Goal: Task Accomplishment & Management: Use online tool/utility

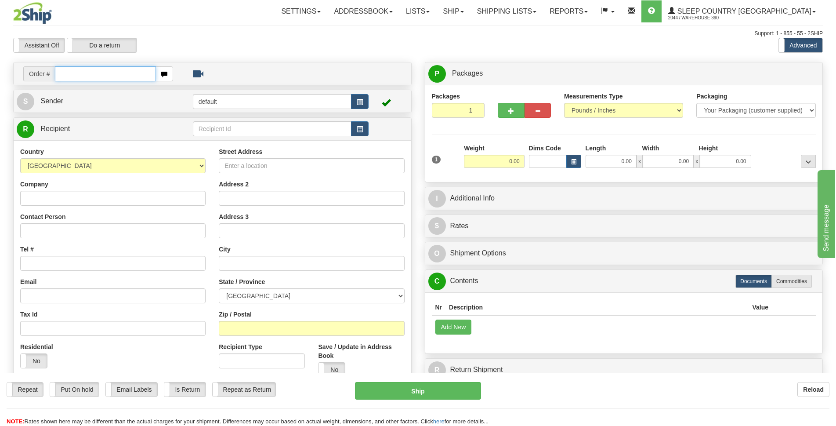
click at [95, 74] on input "text" at bounding box center [105, 73] width 101 height 15
type input "9002H995006"
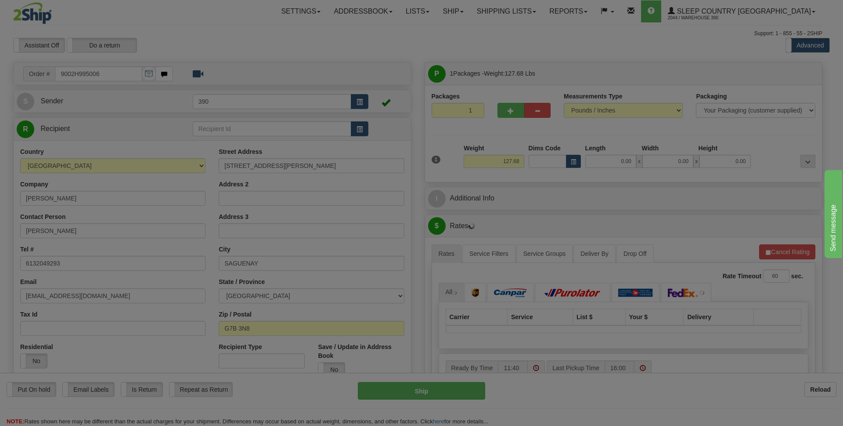
type input "LA BAIE"
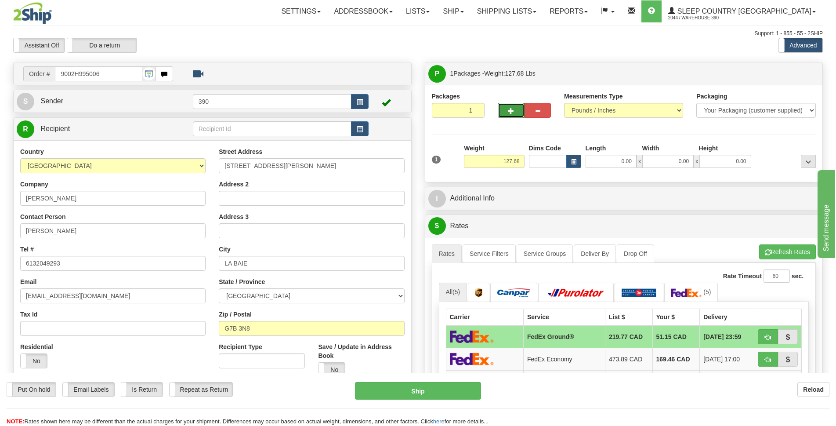
click at [505, 109] on button "button" at bounding box center [511, 110] width 26 height 15
radio input "true"
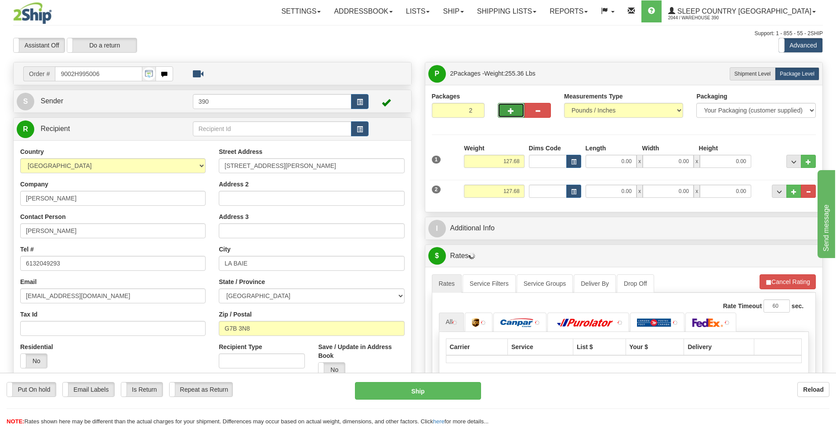
click at [505, 109] on button "button" at bounding box center [511, 110] width 26 height 15
type input "3"
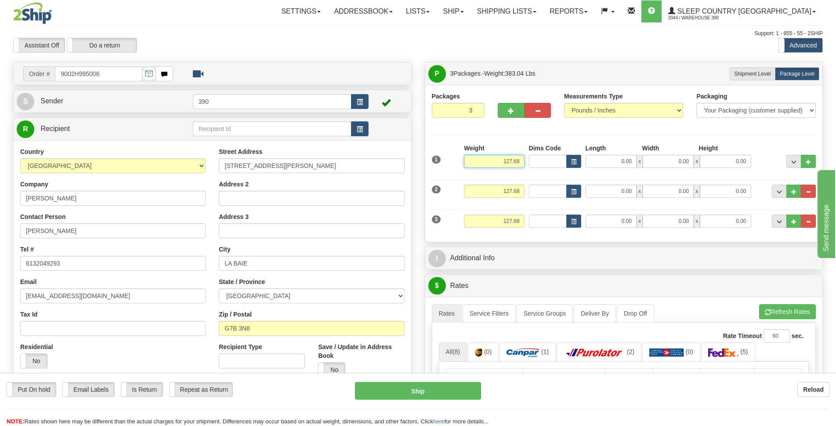
drag, startPoint x: 523, startPoint y: 161, endPoint x: 485, endPoint y: 169, distance: 39.1
click at [485, 169] on div "Weight 127.68" at bounding box center [494, 159] width 65 height 31
type input "30.00"
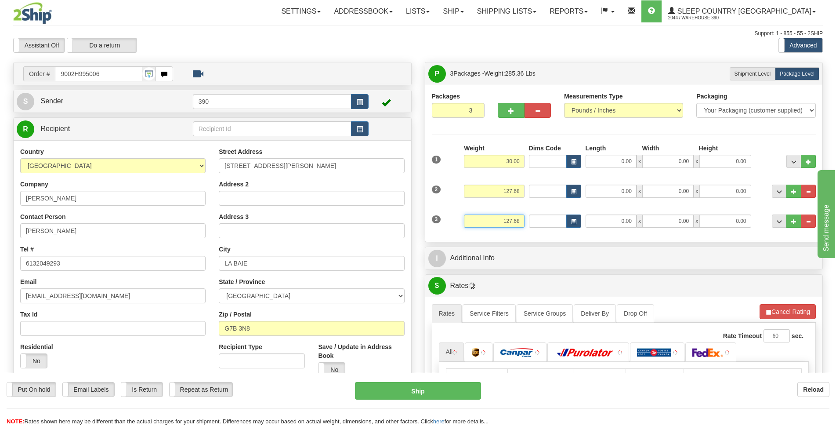
drag, startPoint x: 521, startPoint y: 221, endPoint x: 478, endPoint y: 229, distance: 42.9
click at [478, 229] on div "Weight 127.68" at bounding box center [494, 224] width 65 height 20
type input "5"
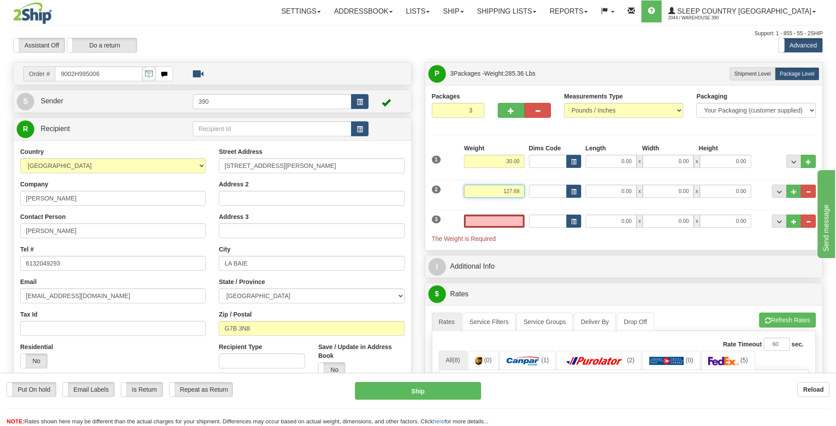
type input "0.00"
drag, startPoint x: 498, startPoint y: 192, endPoint x: 522, endPoint y: 191, distance: 24.2
click at [522, 191] on input "127.68" at bounding box center [494, 191] width 60 height 13
click button "Delete" at bounding box center [0, 0] width 0 height 0
type input "50.00"
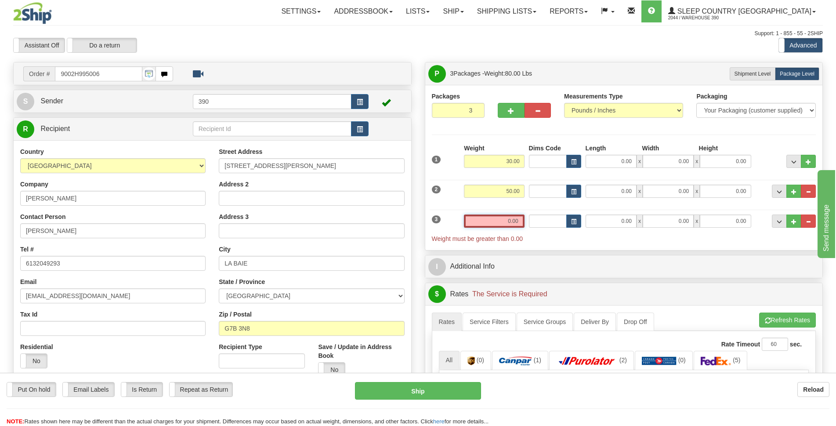
click at [509, 220] on input "0.00" at bounding box center [494, 220] width 60 height 13
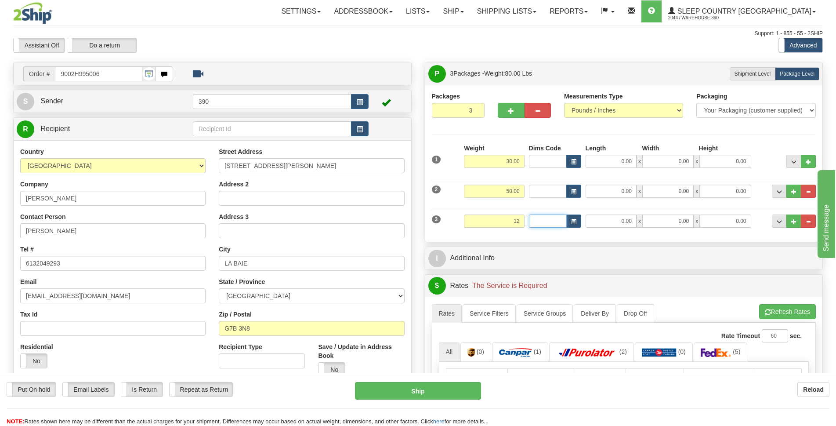
type input "12.00"
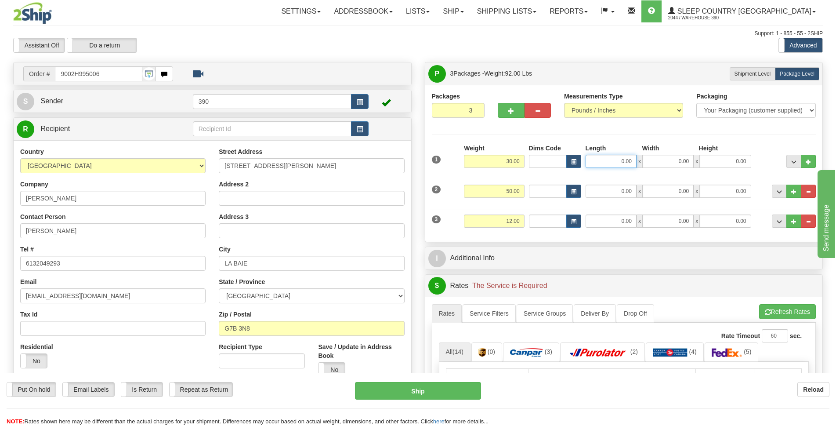
click at [622, 163] on input "0.00" at bounding box center [611, 161] width 51 height 13
type input "70.00"
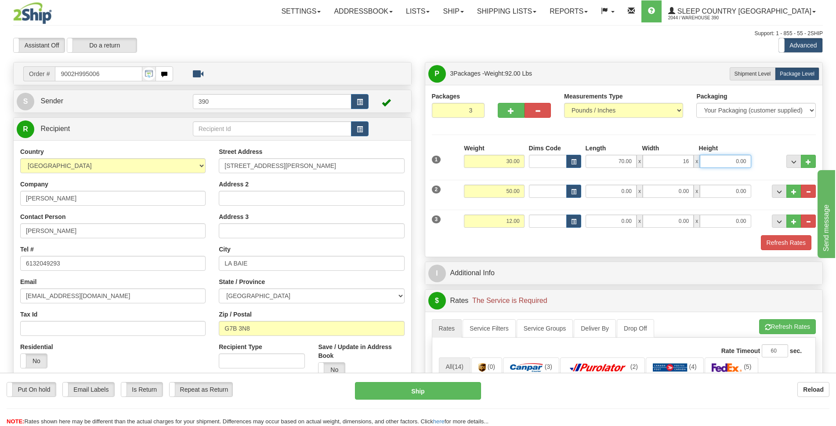
type input "16.00"
type input "9.00"
click at [620, 189] on input "0.00" at bounding box center [611, 191] width 51 height 13
type input "20.00"
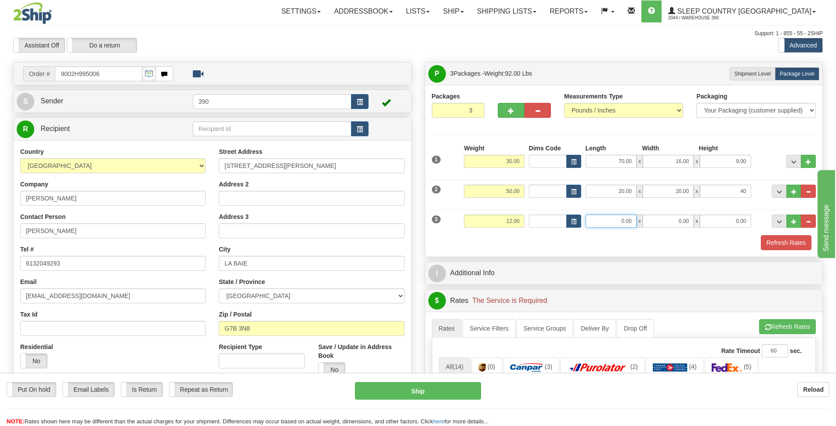
type input "40.00"
click at [621, 220] on input "0.00" at bounding box center [611, 220] width 51 height 13
type input "4.00"
type input "22.00"
type input "17.00"
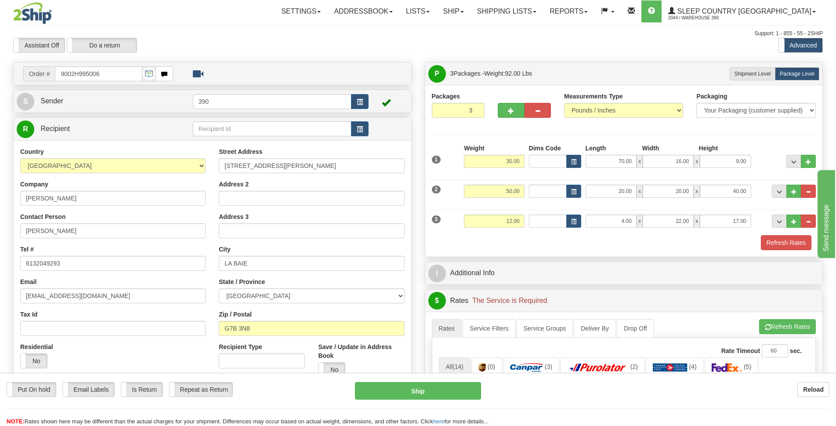
click at [672, 245] on div "Refresh Rates" at bounding box center [624, 242] width 389 height 15
click at [782, 240] on button "Refresh Rates" at bounding box center [786, 242] width 51 height 15
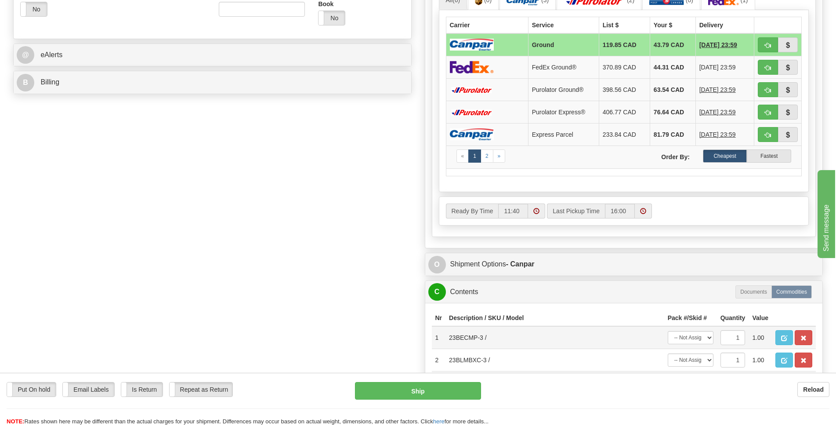
scroll to position [308, 0]
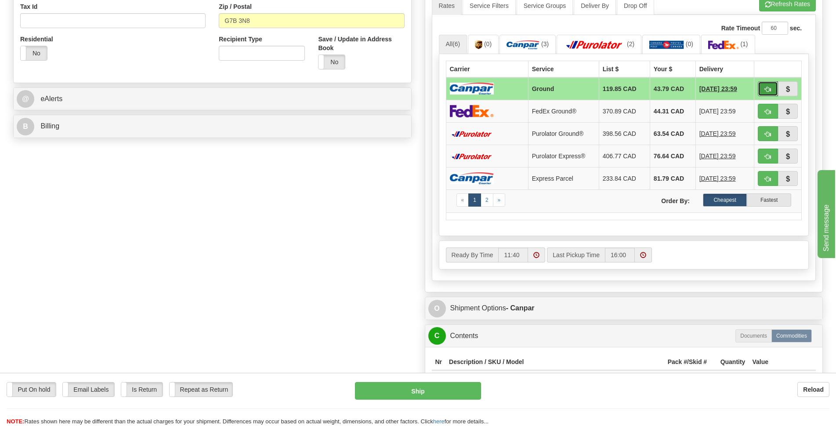
click at [767, 90] on span "button" at bounding box center [768, 90] width 6 height 6
type input "1"
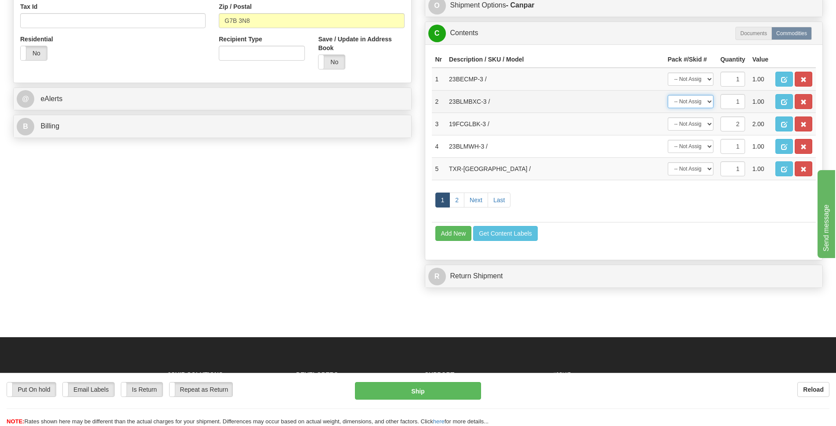
click at [710, 100] on select "-- Not Assigned -- Package 1 Package 2" at bounding box center [691, 101] width 46 height 13
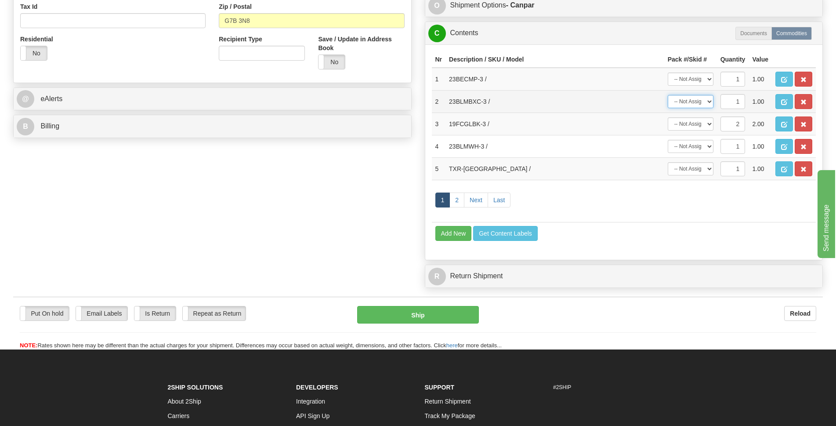
select select "0"
click at [668, 95] on select "-- Not Assigned -- Package 1 Package 2" at bounding box center [691, 101] width 46 height 13
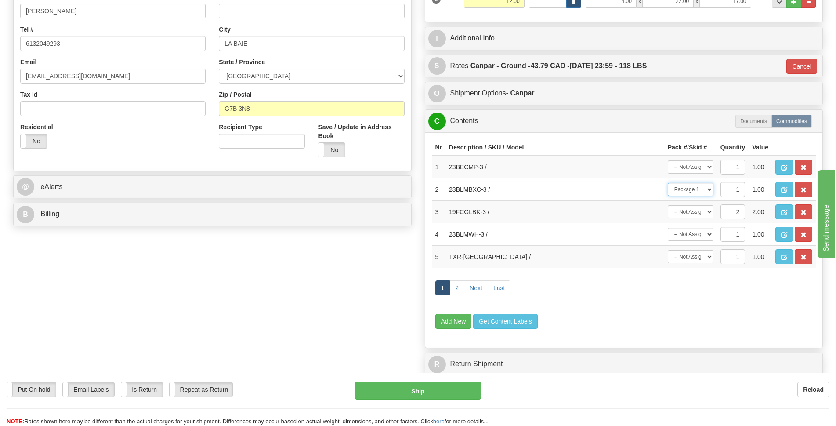
scroll to position [176, 0]
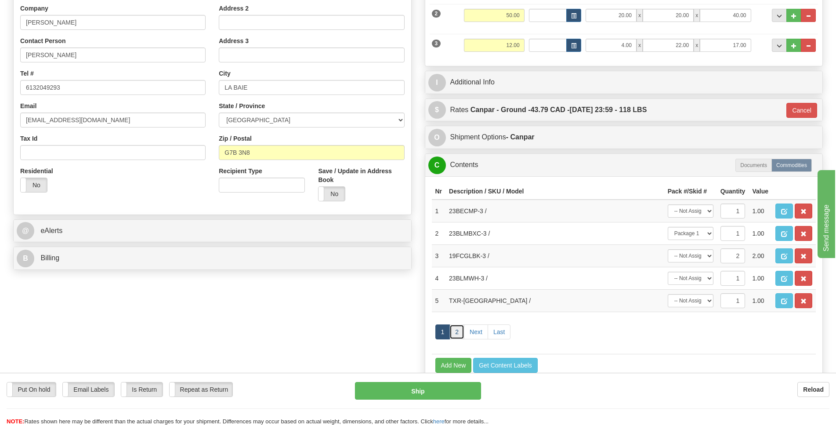
click at [460, 329] on link "2" at bounding box center [456, 331] width 15 height 15
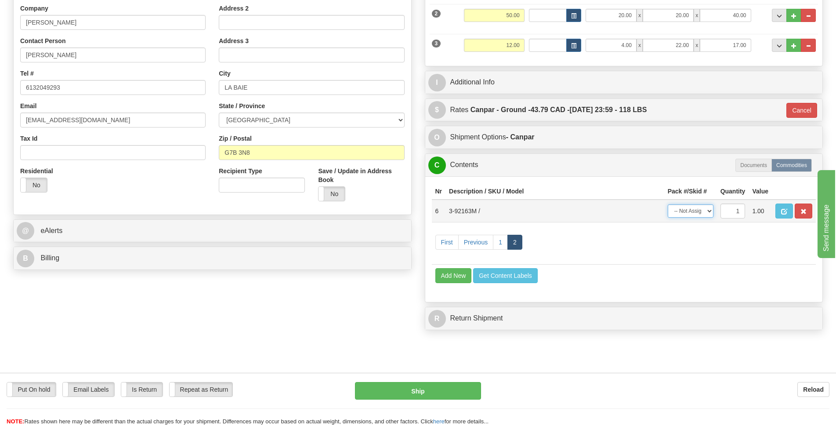
click at [709, 209] on select "-- Not Assigned -- Package 1 Package 2 Package 3" at bounding box center [691, 210] width 46 height 13
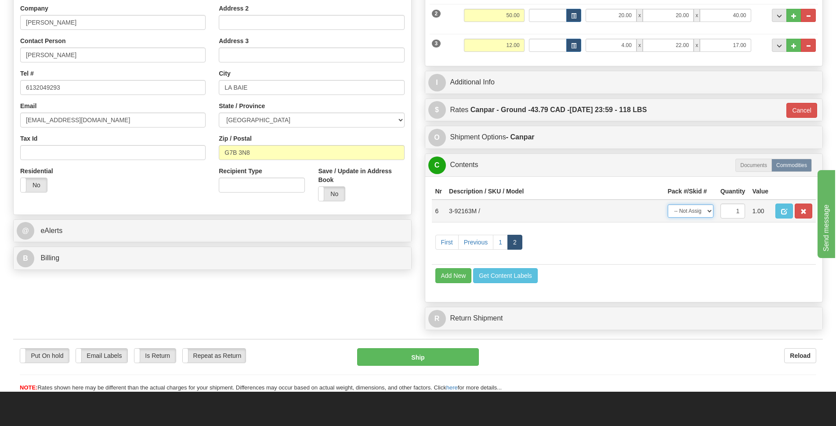
select select "1"
click at [668, 204] on select "-- Not Assigned -- Package 1 Package 2 Package 3" at bounding box center [691, 210] width 46 height 13
click at [497, 244] on link "1" at bounding box center [500, 242] width 15 height 15
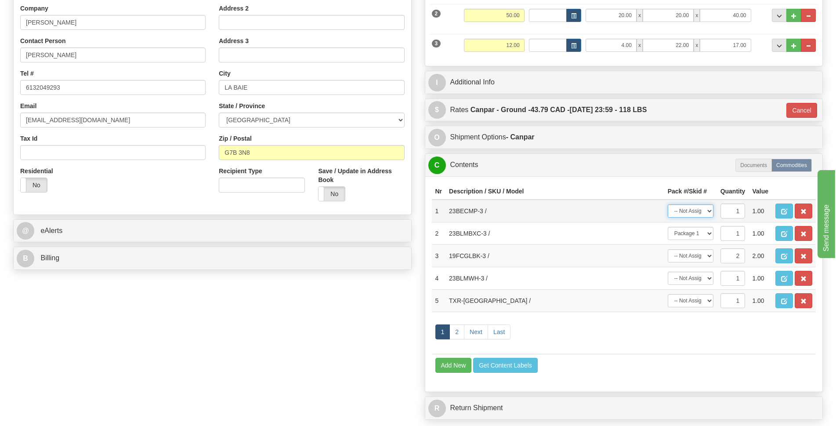
click at [710, 212] on select "-- Not Assigned -- Package 1 Package 2 Package 3" at bounding box center [691, 210] width 46 height 13
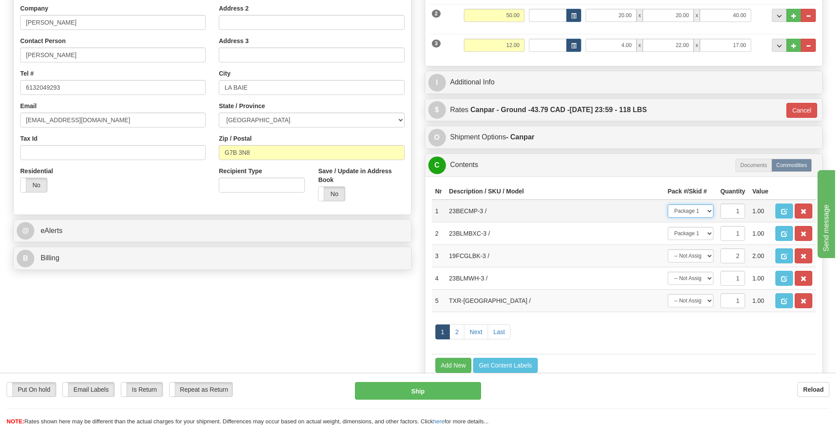
click at [668, 204] on select "-- Not Assigned -- Package 1 Package 2 Package 3" at bounding box center [691, 210] width 46 height 13
click at [708, 210] on select "-- Not Assigned -- Package 1 Package 2 Package 3" at bounding box center [691, 210] width 46 height 13
select select "2"
click at [668, 204] on select "-- Not Assigned -- Package 1 Package 2 Package 3" at bounding box center [691, 210] width 46 height 13
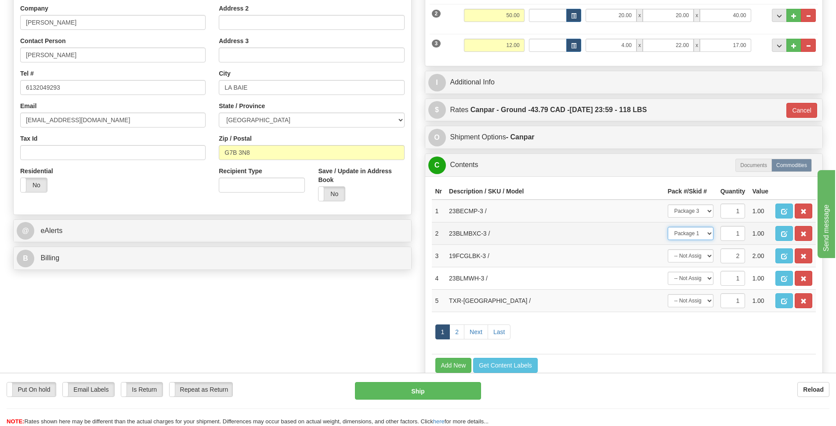
click at [708, 229] on select "-- Not Assigned -- Package 1 Package 2 Package 3" at bounding box center [691, 233] width 46 height 13
click at [668, 227] on select "-- Not Assigned -- Package 1 Package 2 Package 3" at bounding box center [691, 233] width 46 height 13
click at [711, 236] on select "-- Not Assigned -- Package 1 Package 2 Package 3" at bounding box center [691, 233] width 46 height 13
select select "0"
click at [668, 227] on select "-- Not Assigned -- Package 1 Package 2 Package 3" at bounding box center [691, 233] width 46 height 13
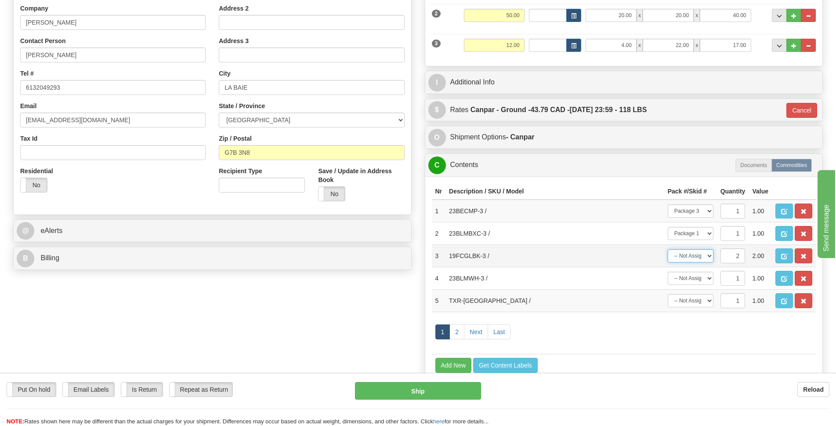
click at [706, 254] on select "-- Not Assigned -- Package 1 Package 2 Package 3 Split" at bounding box center [691, 255] width 46 height 13
select select "2"
click at [668, 249] on select "-- Not Assigned -- Package 1 Package 2 Package 3 Split" at bounding box center [691, 255] width 46 height 13
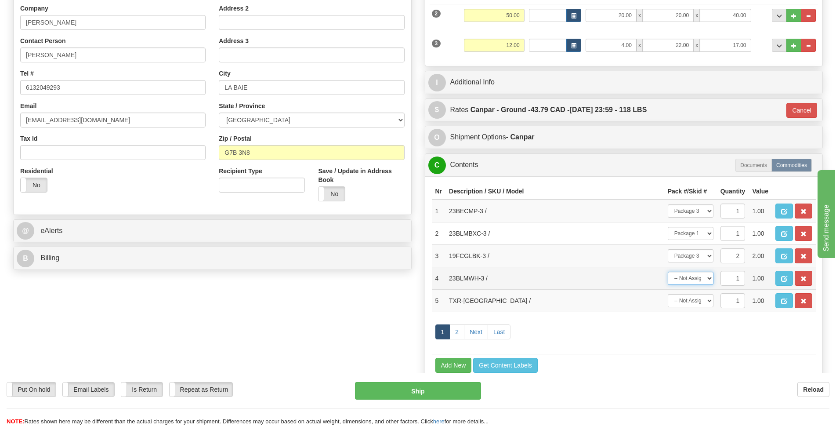
click at [706, 278] on select "-- Not Assigned -- Package 1 Package 2 Package 3" at bounding box center [691, 277] width 46 height 13
select select "2"
click at [668, 271] on select "-- Not Assigned -- Package 1 Package 2 Package 3" at bounding box center [691, 277] width 46 height 13
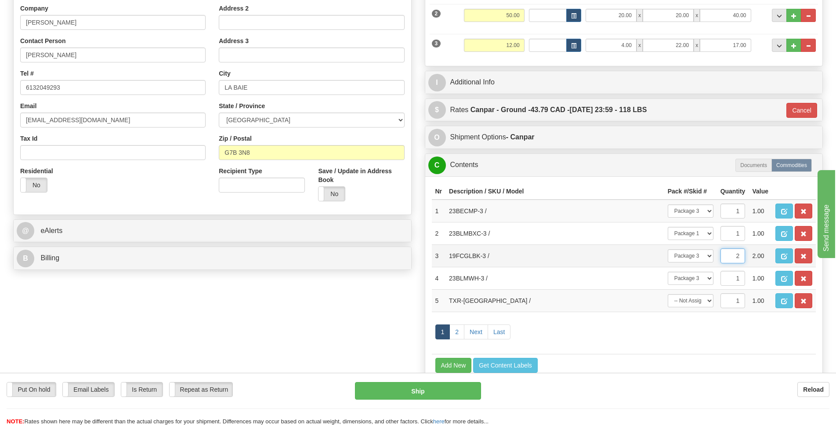
drag, startPoint x: 731, startPoint y: 255, endPoint x: 742, endPoint y: 256, distance: 10.1
click at [742, 256] on input "2" at bounding box center [732, 255] width 25 height 15
type input "1"
click at [751, 331] on td "1 2 Next Last" at bounding box center [624, 332] width 384 height 42
click at [455, 328] on link "2" at bounding box center [456, 331] width 15 height 15
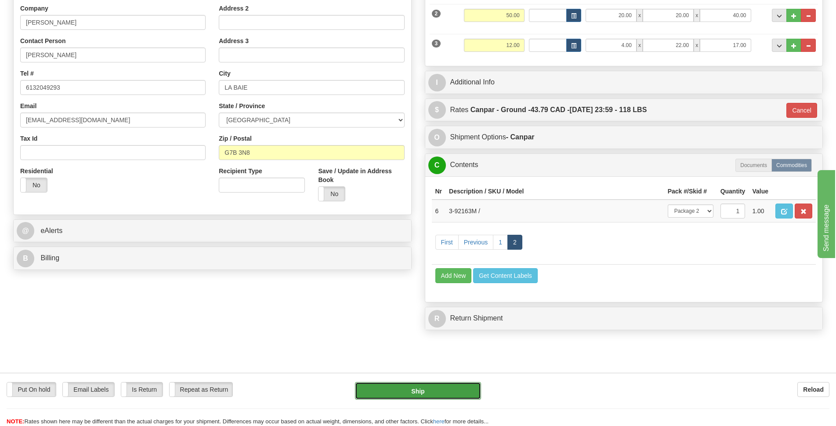
click at [425, 396] on button "Ship" at bounding box center [418, 391] width 126 height 18
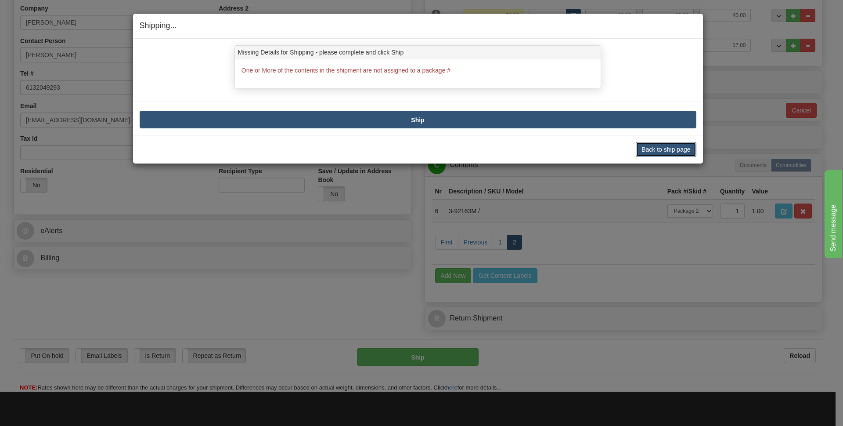
click at [667, 150] on button "Back to ship page" at bounding box center [666, 149] width 60 height 15
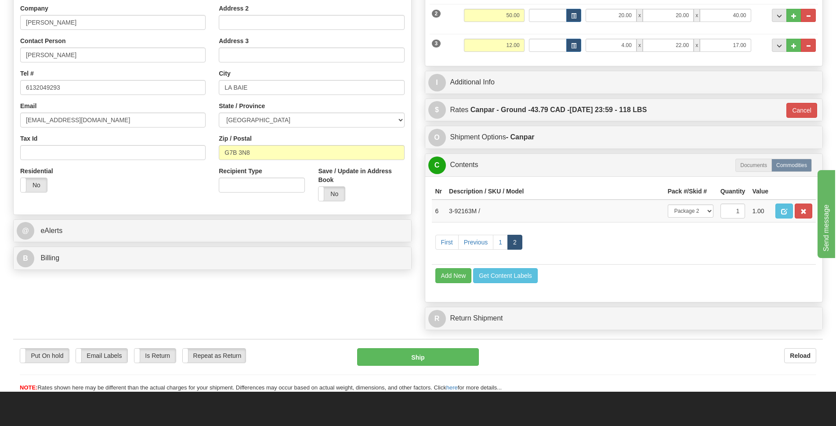
scroll to position [88, 0]
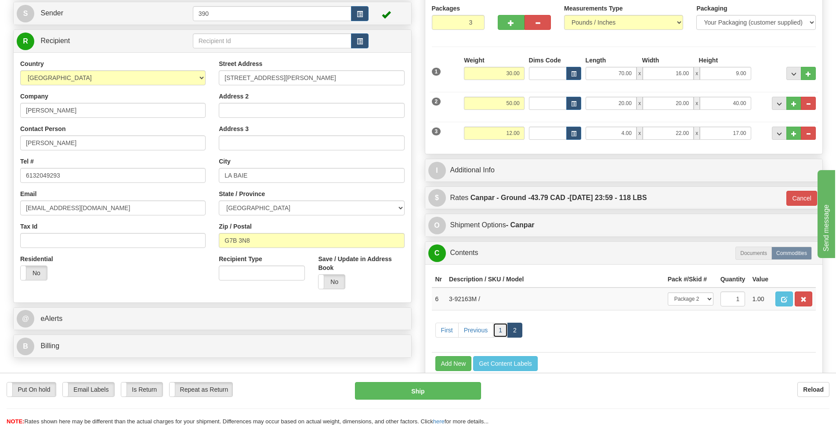
click at [502, 333] on link "1" at bounding box center [500, 329] width 15 height 15
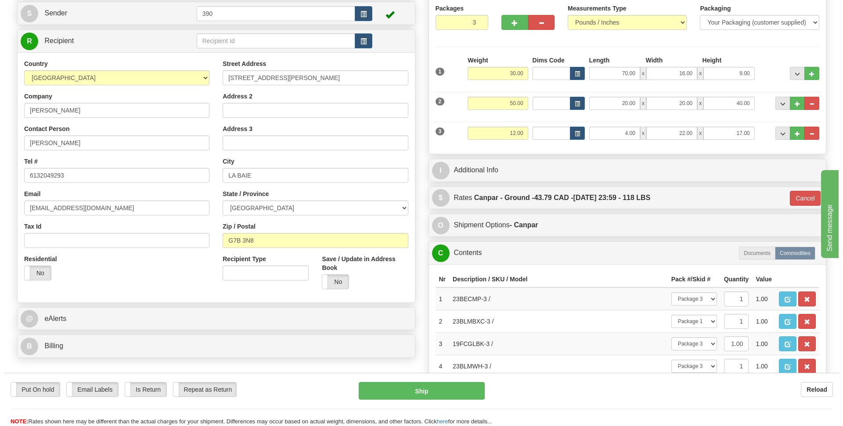
scroll to position [220, 0]
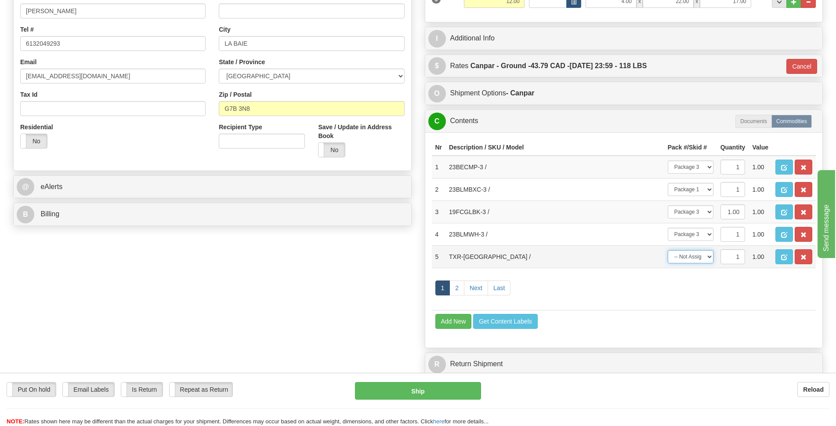
click at [710, 259] on select "-- Not Assigned -- Package 1 Package 2 Package 3" at bounding box center [691, 256] width 46 height 13
select select "0"
click at [668, 250] on select "-- Not Assigned -- Package 1 Package 2 Package 3" at bounding box center [691, 256] width 46 height 13
click at [439, 391] on button "Ship" at bounding box center [418, 391] width 126 height 18
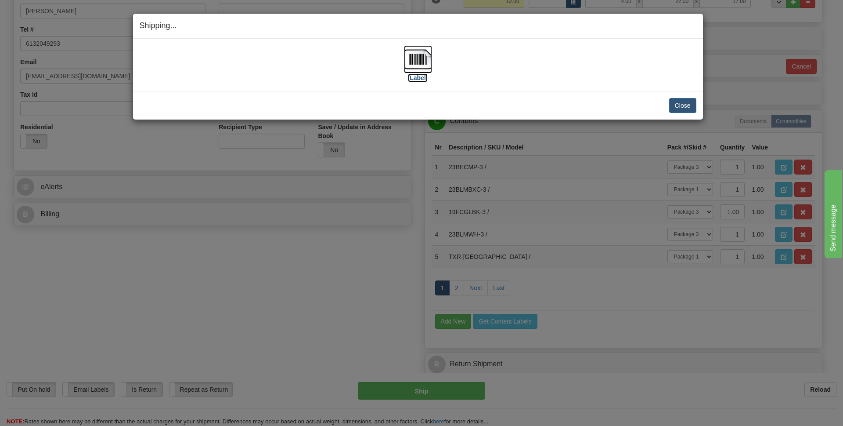
click at [416, 63] on img at bounding box center [418, 59] width 28 height 28
click at [687, 104] on button "Close" at bounding box center [682, 105] width 27 height 15
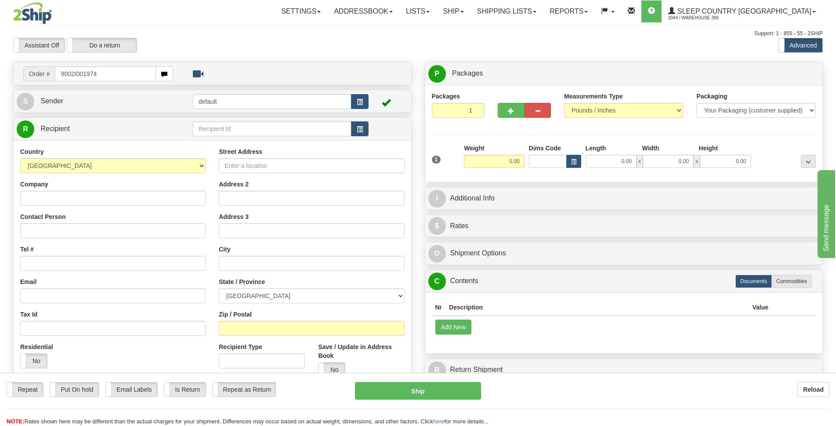
type input "9002I001974"
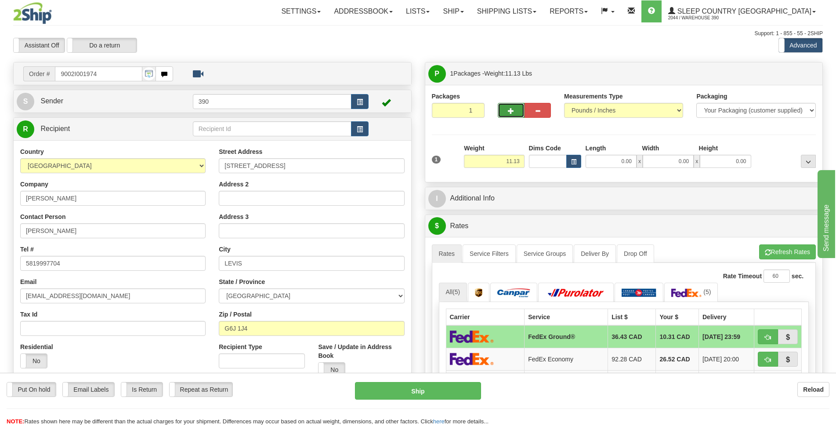
click at [507, 112] on button "button" at bounding box center [511, 110] width 26 height 15
radio input "true"
type input "2"
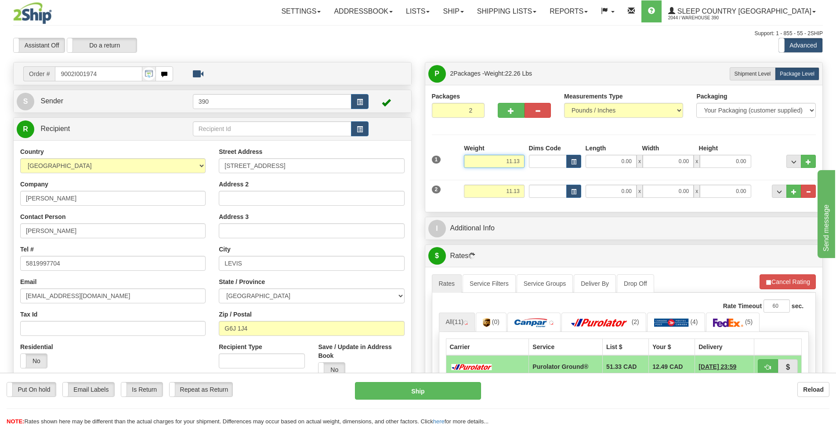
drag, startPoint x: 505, startPoint y: 162, endPoint x: 514, endPoint y: 160, distance: 9.8
click at [514, 160] on input "11.13" at bounding box center [494, 161] width 60 height 13
type input "8.13"
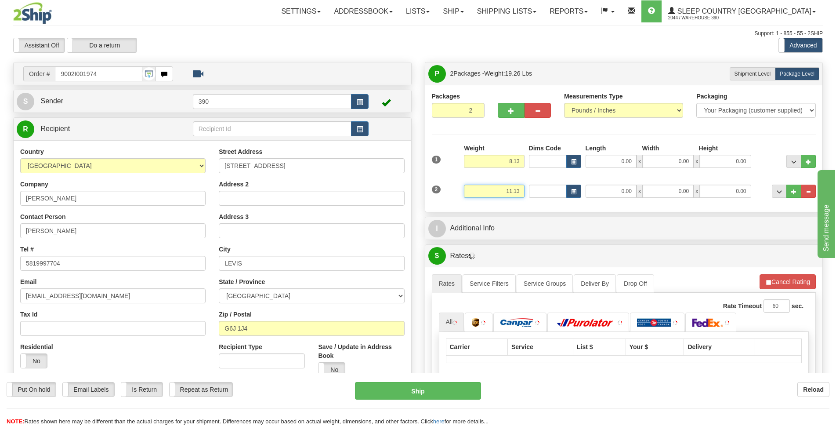
click at [513, 190] on input "11.13" at bounding box center [494, 191] width 60 height 13
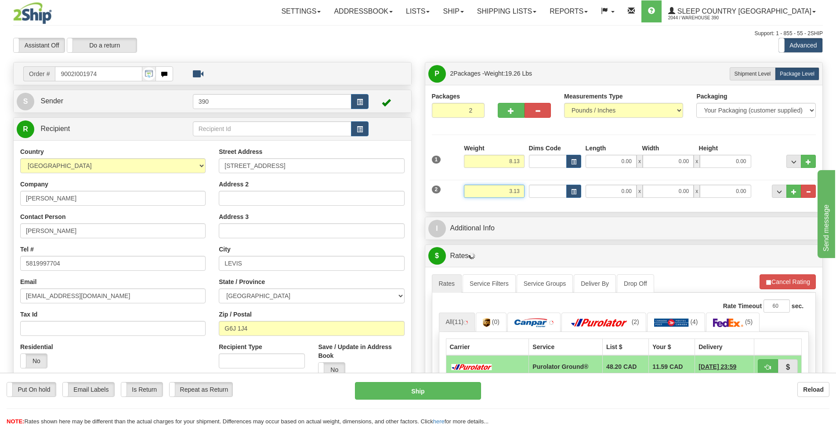
type input "3.13"
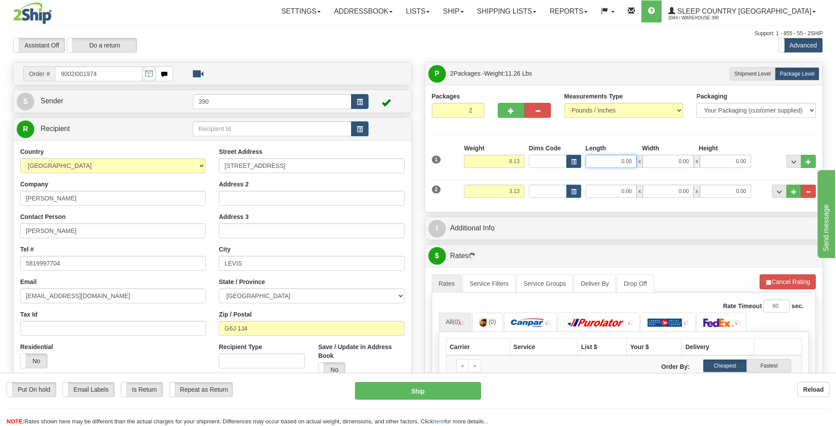
click at [622, 160] on input "0.00" at bounding box center [611, 161] width 51 height 13
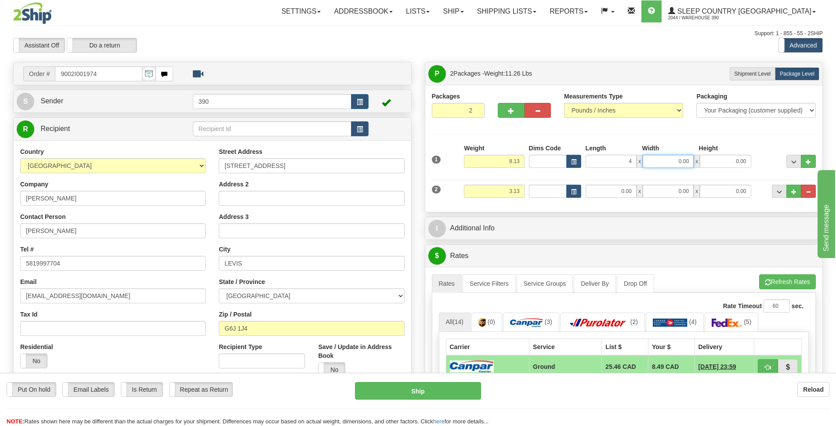
type input "4.00"
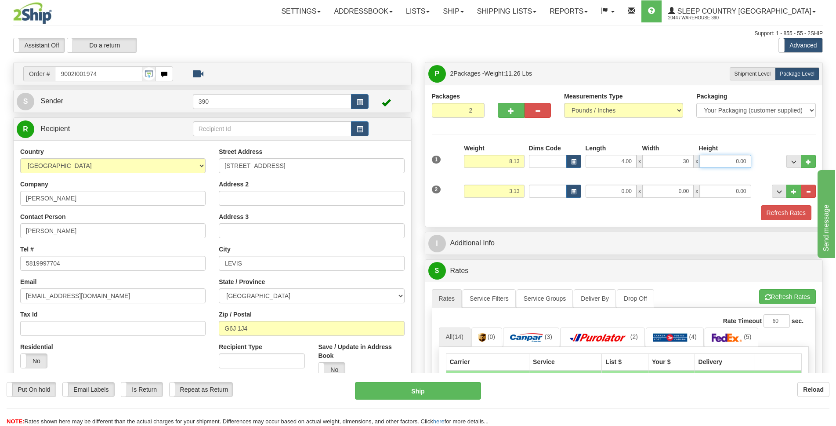
type input "30.00"
type input "15.00"
click at [630, 187] on input "0.00" at bounding box center [611, 191] width 51 height 13
type input "4.00"
type input "30.00"
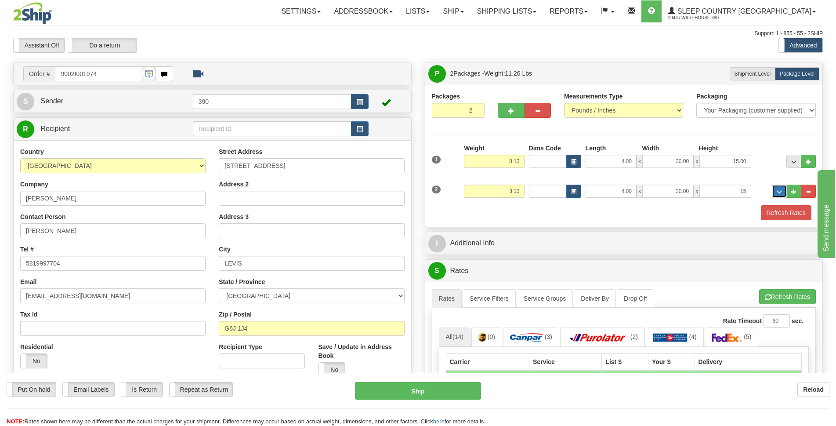
type input "15.00"
click at [798, 300] on button "Refresh Rates" at bounding box center [787, 296] width 57 height 15
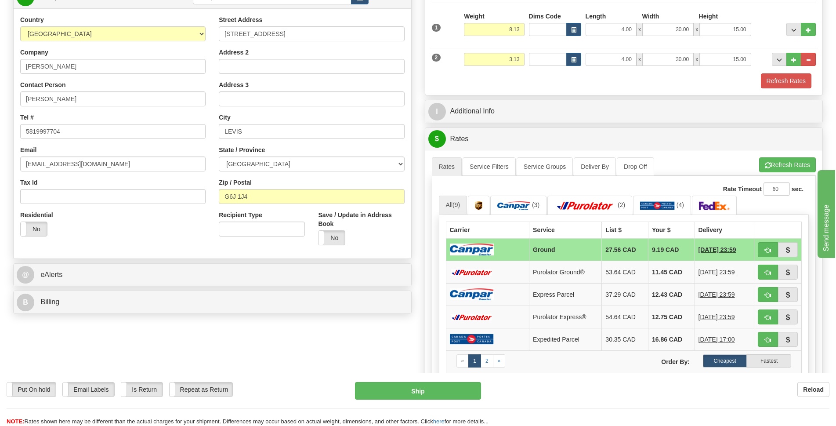
scroll to position [176, 0]
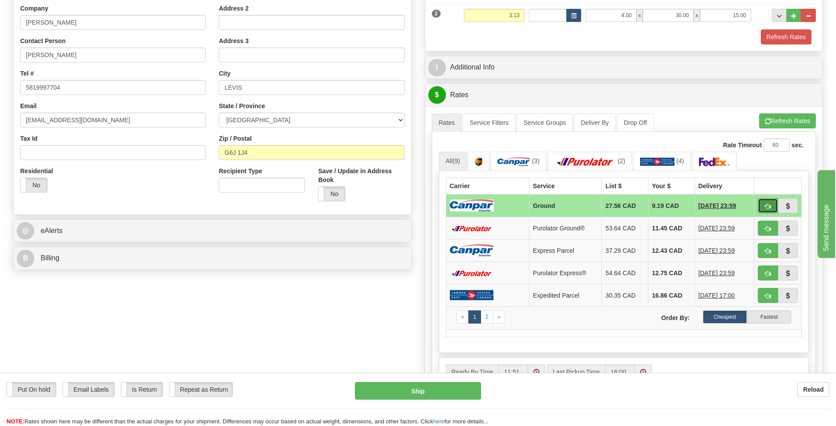
click at [765, 206] on span "button" at bounding box center [768, 206] width 6 height 6
type input "1"
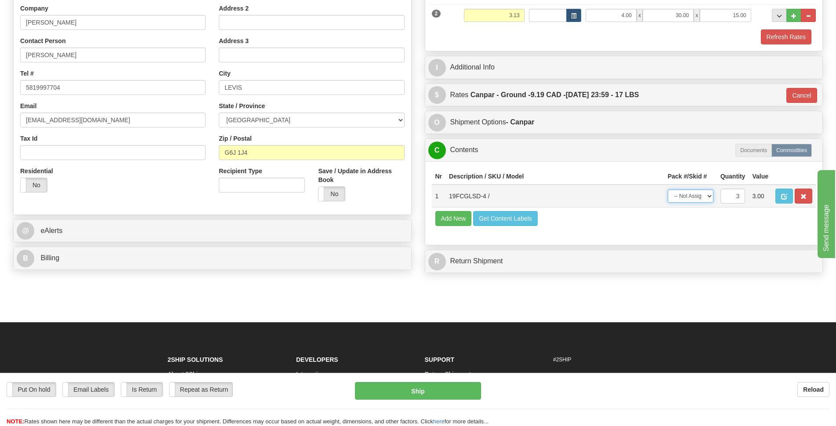
click at [710, 195] on select "-- Not Assigned -- Package 1 Package 2 Split" at bounding box center [691, 195] width 46 height 13
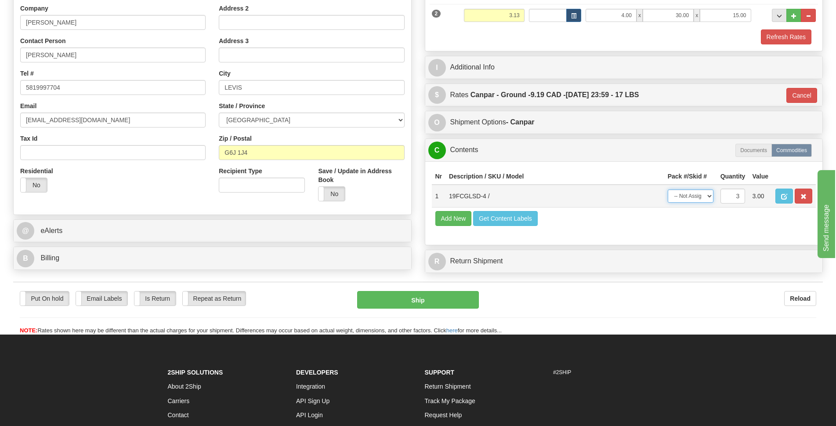
select select "SPLIT"
click at [668, 189] on select "-- Not Assigned -- Package 1 Package 2 Split" at bounding box center [691, 195] width 46 height 13
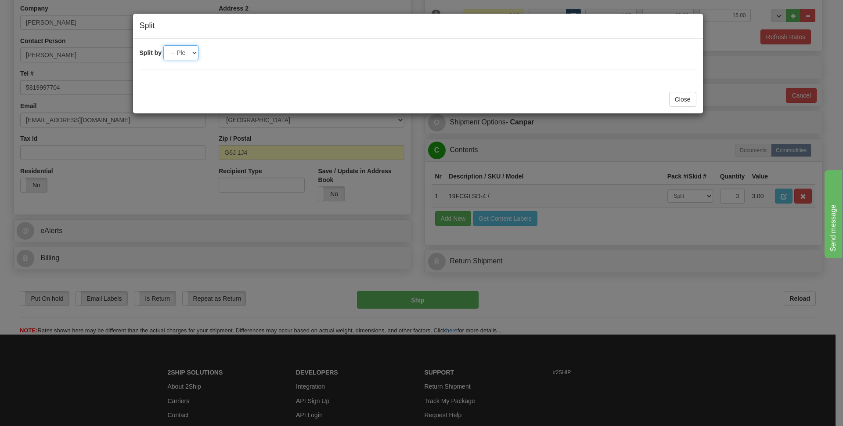
click at [193, 53] on select "-- Please select -- 2" at bounding box center [180, 52] width 35 height 15
select select "2"
click at [163, 45] on select "-- Please select -- 2" at bounding box center [180, 52] width 35 height 15
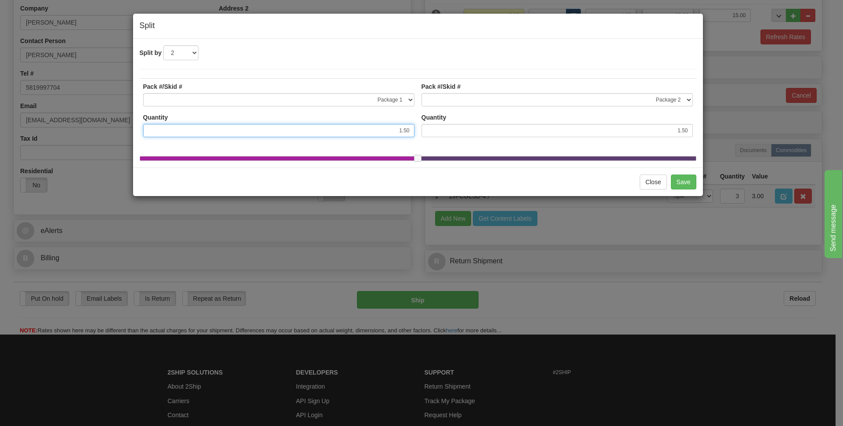
drag, startPoint x: 413, startPoint y: 129, endPoint x: 372, endPoint y: 131, distance: 40.5
click at [372, 131] on input "1.50" at bounding box center [278, 130] width 271 height 13
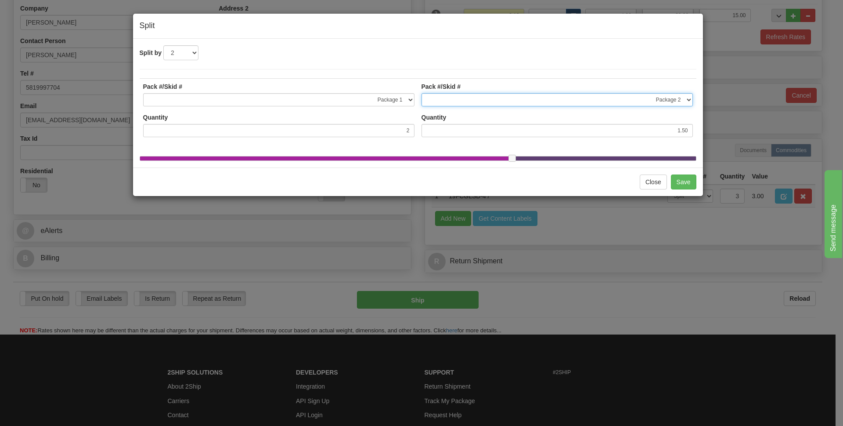
type input "2.00"
type input "1.00"
click at [683, 189] on button "Save" at bounding box center [683, 181] width 25 height 15
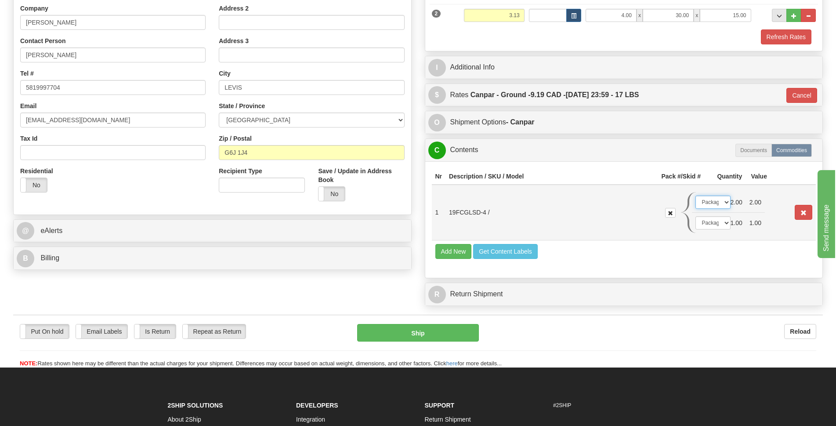
click at [724, 203] on select "-- Not Assigned -- Package 1 Package 2" at bounding box center [712, 201] width 35 height 13
click at [695, 195] on select "-- Not Assigned -- Package 1 Package 2" at bounding box center [712, 201] width 35 height 13
click at [726, 223] on select "-- Not Assigned -- Package 1 Package 2" at bounding box center [712, 222] width 35 height 13
click at [695, 216] on select "-- Not Assigned -- Package 1 Package 2" at bounding box center [712, 222] width 35 height 13
click at [707, 251] on td "Add New Get Content Labels" at bounding box center [624, 251] width 384 height 22
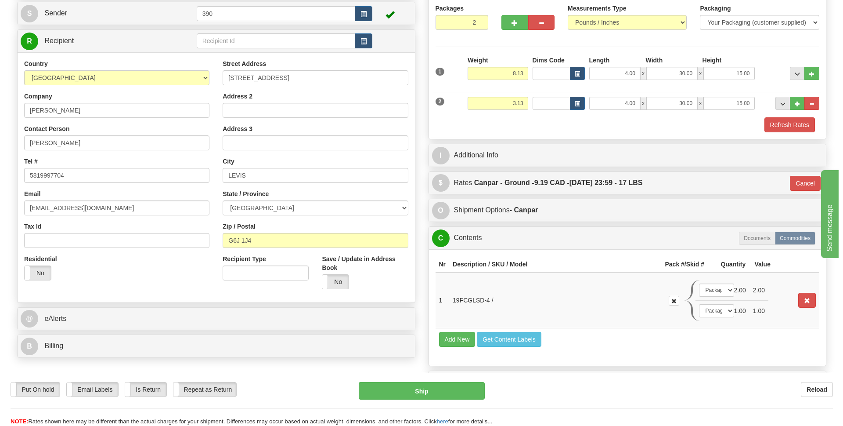
scroll to position [220, 0]
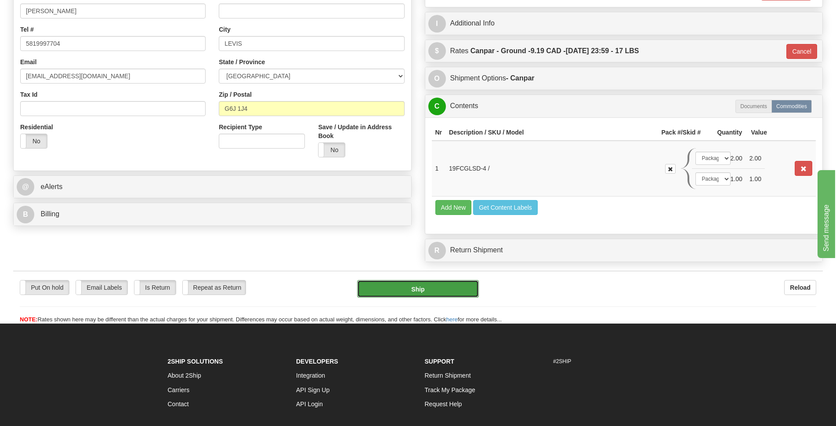
click at [441, 290] on button "Ship" at bounding box center [418, 289] width 122 height 18
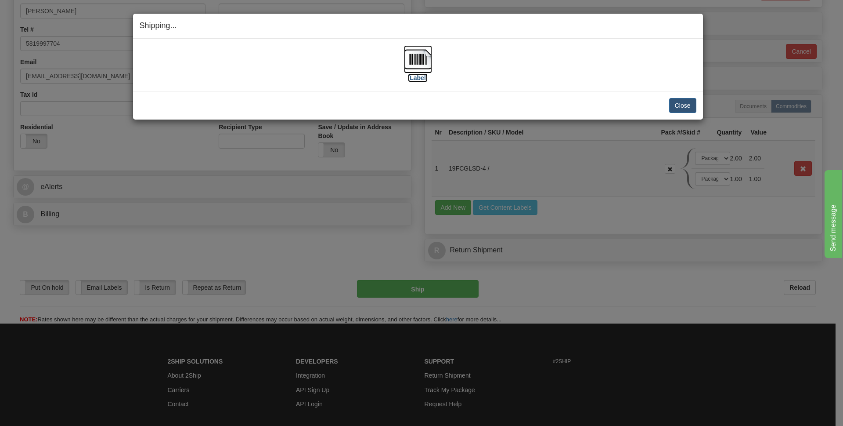
click at [417, 64] on img at bounding box center [418, 59] width 28 height 28
click at [683, 101] on button "Close" at bounding box center [682, 105] width 27 height 15
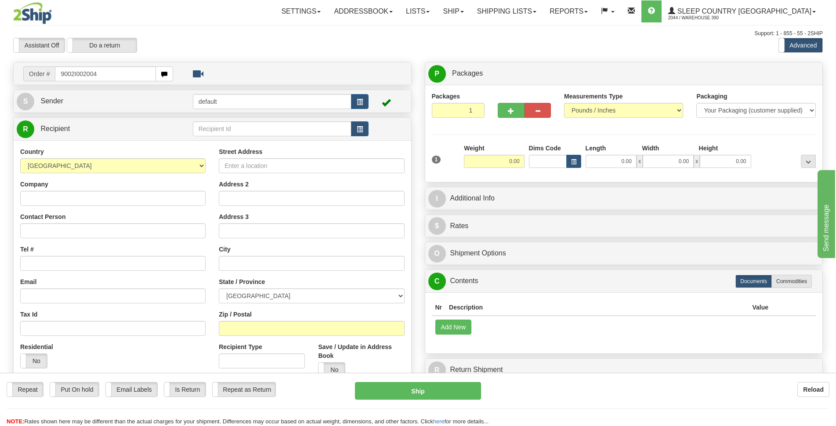
type input "9002I002004"
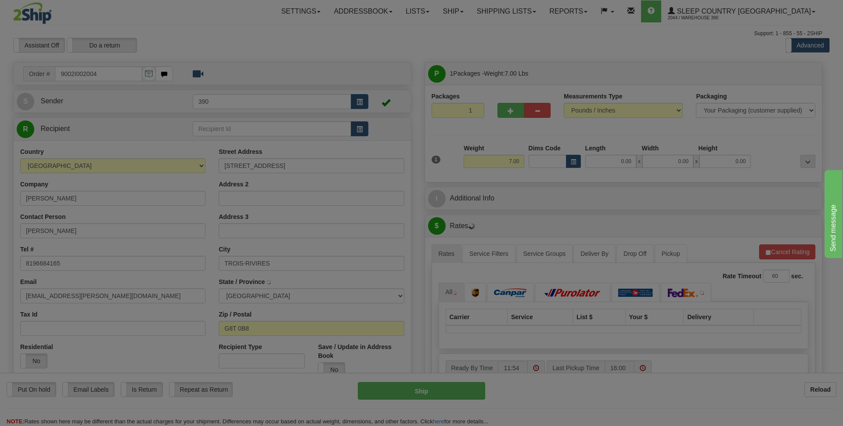
type input "TROIS-RIVIERES"
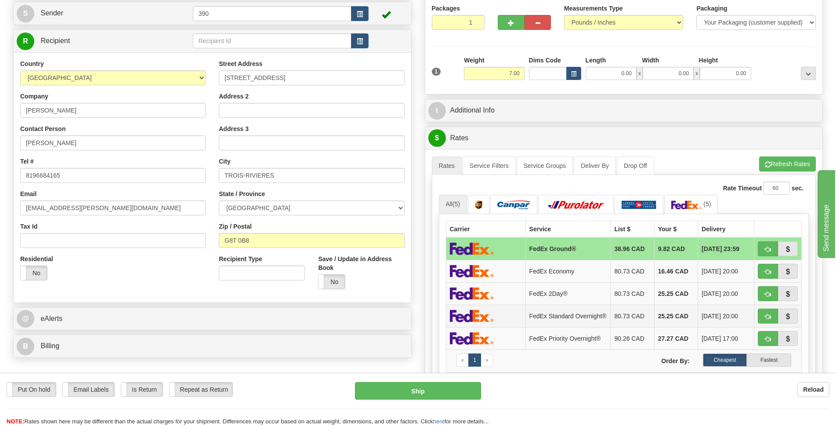
scroll to position [132, 0]
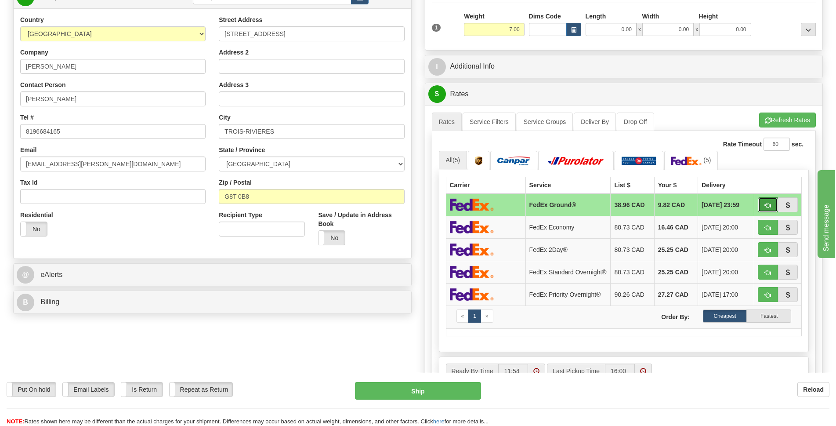
click at [765, 203] on span "button" at bounding box center [768, 206] width 6 height 6
type input "92"
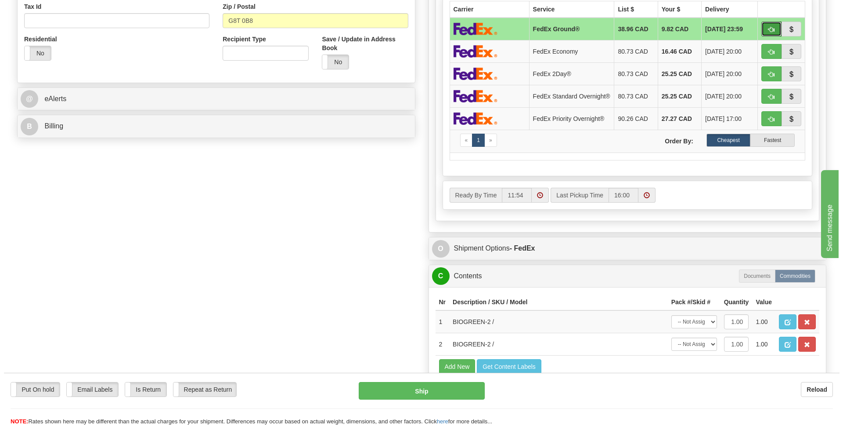
scroll to position [439, 0]
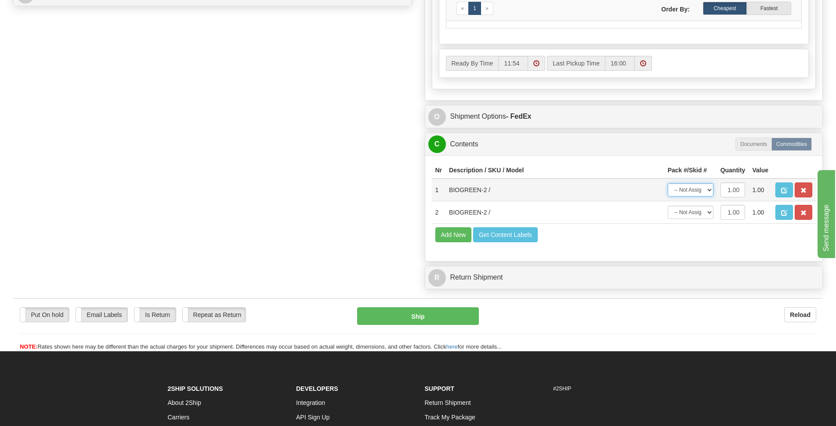
click at [707, 195] on select "-- Not Assigned -- Package 1" at bounding box center [691, 189] width 46 height 13
select select "0"
click at [668, 186] on select "-- Not Assigned -- Package 1" at bounding box center [691, 189] width 46 height 13
click at [712, 215] on select "-- Not Assigned -- Package 1" at bounding box center [691, 212] width 46 height 13
select select "0"
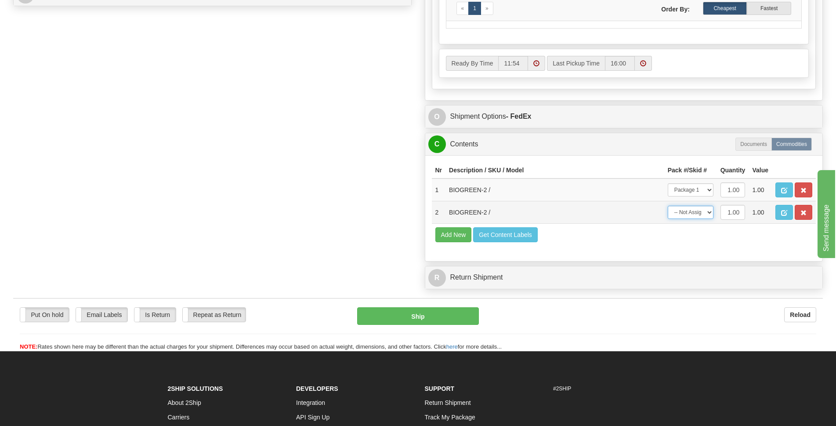
click at [668, 208] on select "-- Not Assigned -- Package 1" at bounding box center [691, 212] width 46 height 13
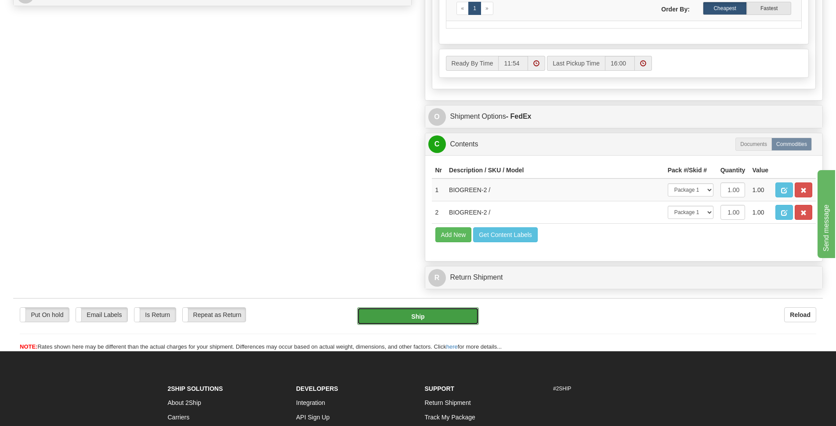
click at [423, 317] on button "Ship" at bounding box center [418, 316] width 122 height 18
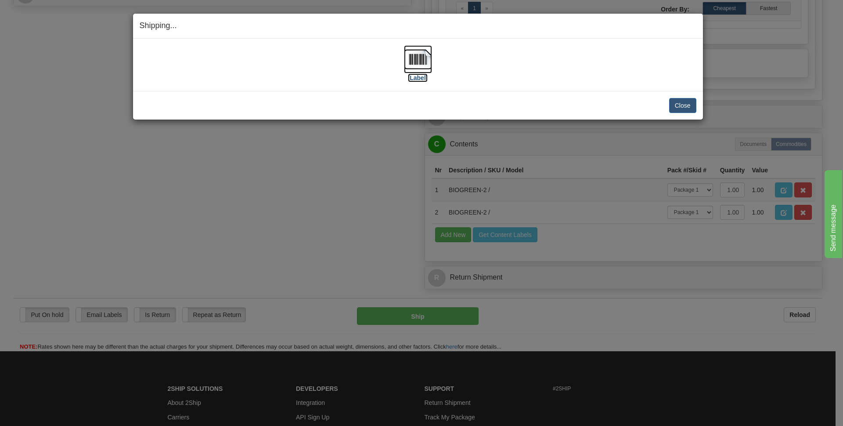
click at [409, 59] on img at bounding box center [418, 59] width 28 height 28
click at [680, 105] on button "Close" at bounding box center [682, 105] width 27 height 15
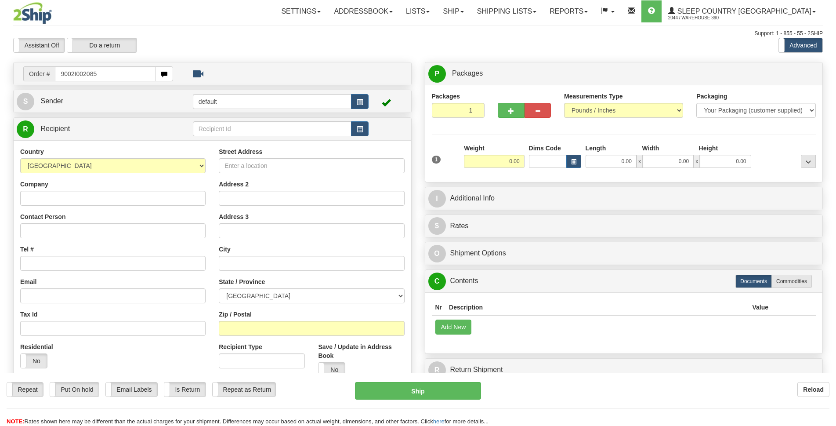
type input "9002I002085"
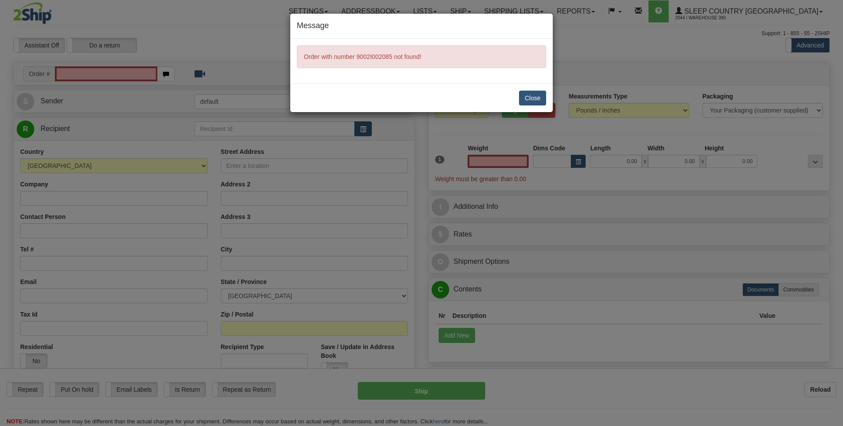
type input "0.00"
click at [536, 95] on button "Close" at bounding box center [532, 97] width 27 height 15
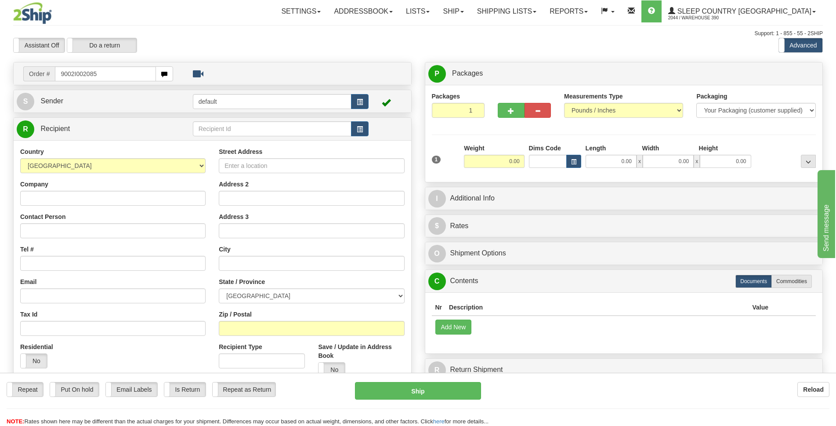
type input "9002I002085"
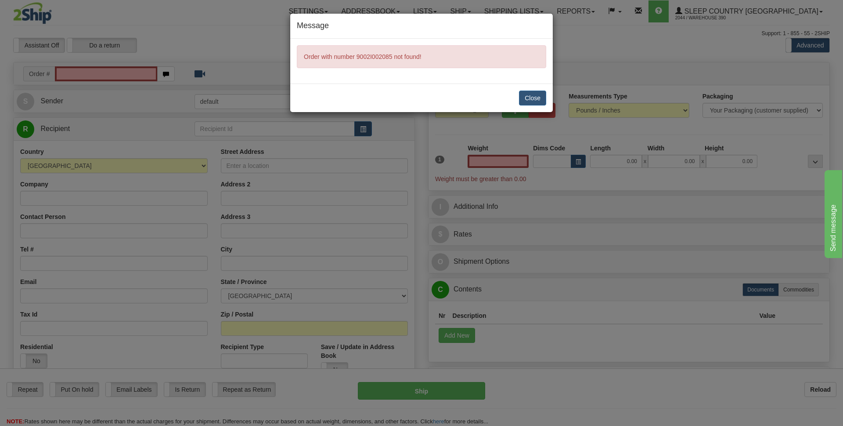
type input "0.00"
click at [521, 98] on button "Close" at bounding box center [532, 97] width 27 height 15
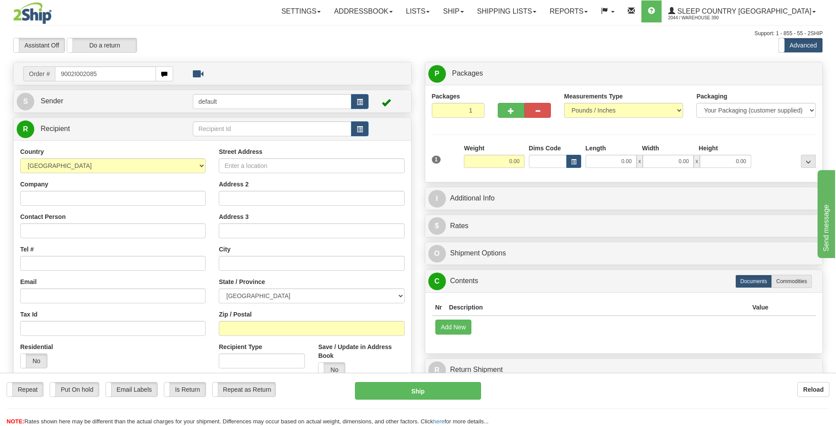
type input "9002I002085"
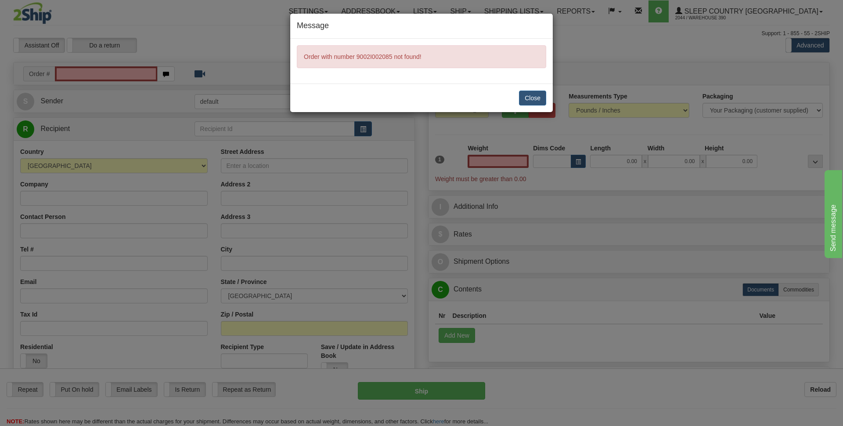
type input "0.00"
click at [528, 93] on button "Close" at bounding box center [532, 97] width 27 height 15
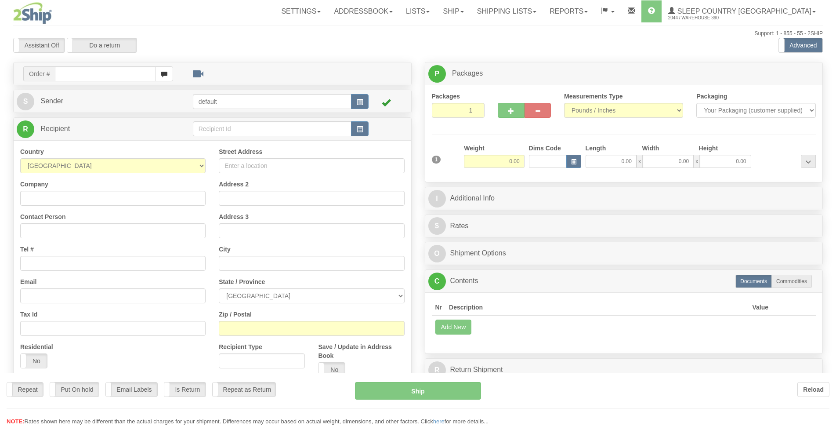
click at [81, 73] on input "text" at bounding box center [105, 73] width 101 height 15
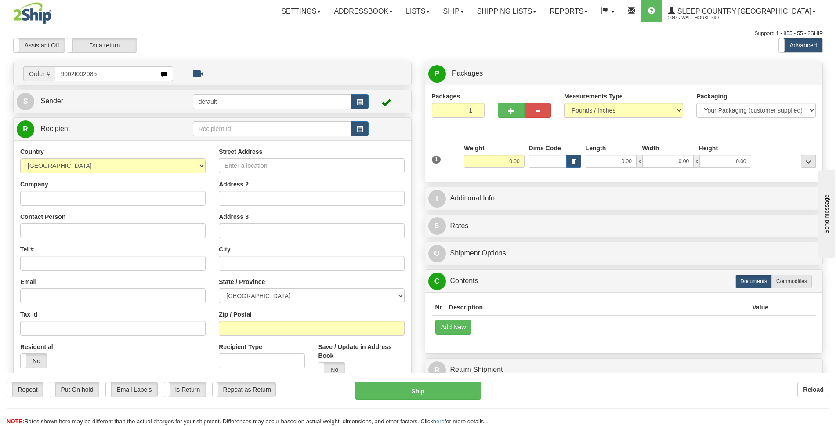
type input "9002I002085"
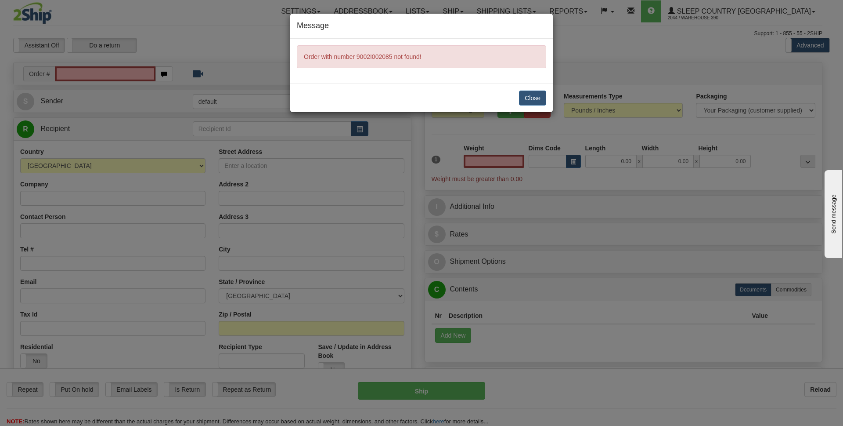
type input "0.00"
click at [533, 98] on button "Close" at bounding box center [532, 97] width 27 height 15
